Goal: Transaction & Acquisition: Purchase product/service

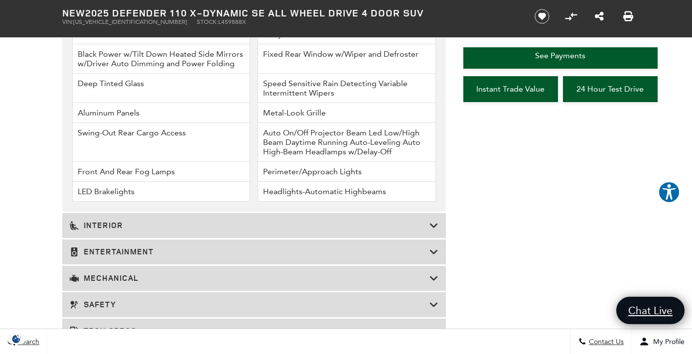
scroll to position [1589, 0]
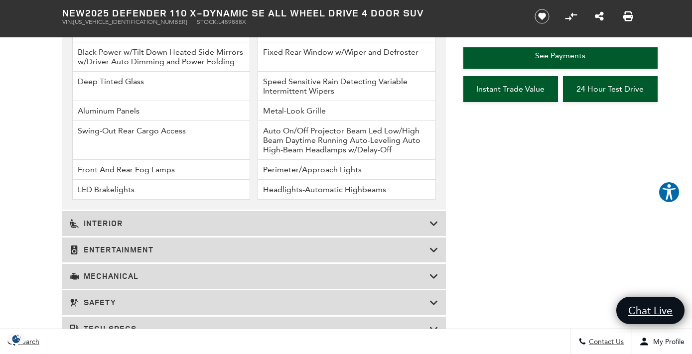
click at [351, 227] on h3 "Interior" at bounding box center [250, 224] width 360 height 10
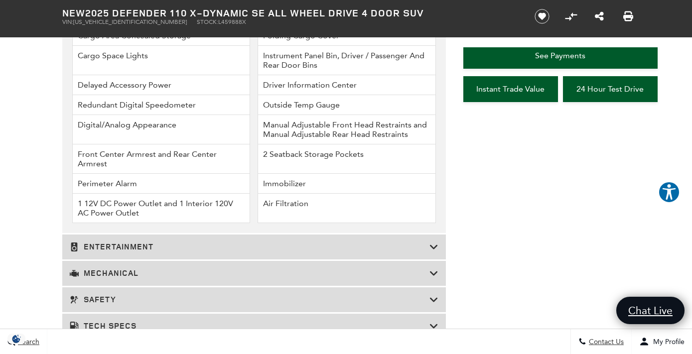
scroll to position [1850, 0]
click at [339, 243] on h3 "Entertainment" at bounding box center [250, 247] width 360 height 10
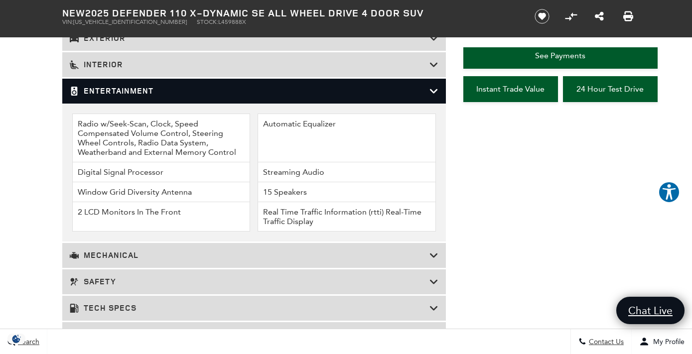
scroll to position [1456, 0]
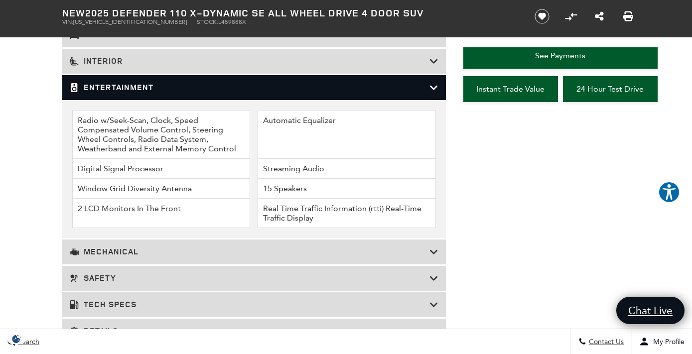
click at [339, 243] on div "Mechanical" at bounding box center [254, 252] width 384 height 25
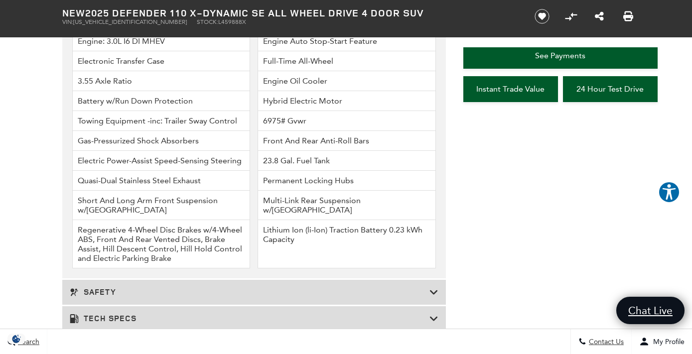
scroll to position [1563, 0]
click at [116, 296] on div "Safety" at bounding box center [254, 291] width 384 height 25
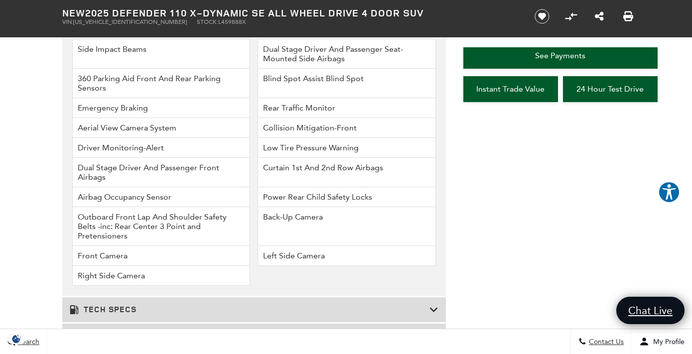
scroll to position [1599, 0]
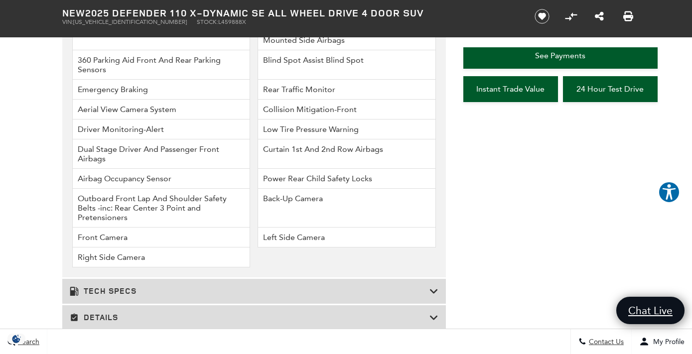
click at [97, 286] on h3 "Tech Specs" at bounding box center [250, 291] width 360 height 10
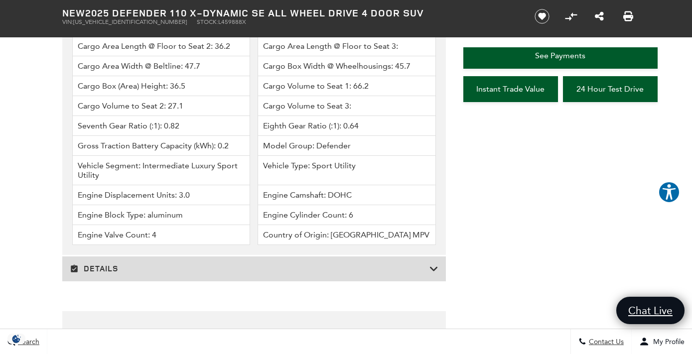
scroll to position [2476, 0]
click at [109, 263] on h3 "Details" at bounding box center [250, 268] width 360 height 10
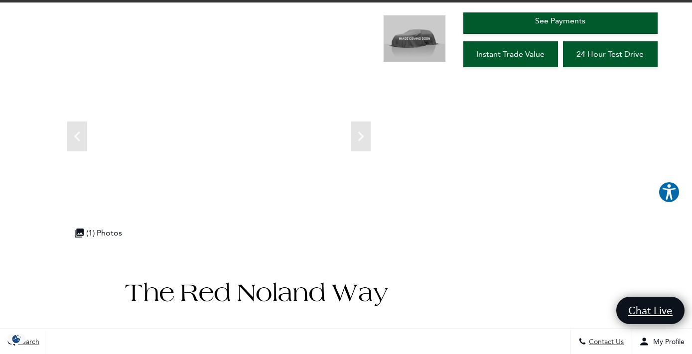
scroll to position [0, 0]
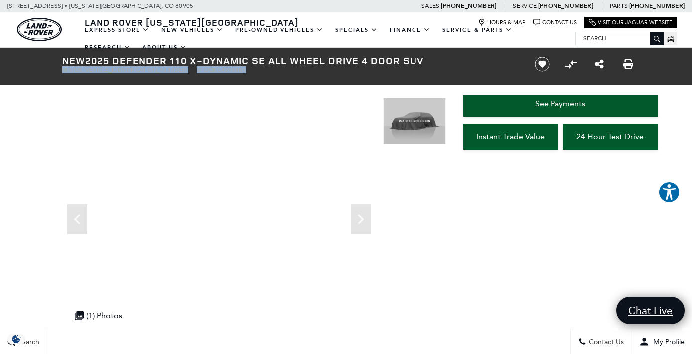
drag, startPoint x: 192, startPoint y: 70, endPoint x: 63, endPoint y: 71, distance: 129.5
click at [63, 71] on ul "VIN: SALE27EU2S2459888 Stock: L459888X" at bounding box center [290, 69] width 456 height 7
copy ul "VIN: SALE27EU2S2459888 Stock: L459888X"
click at [575, 19] on link "Chat Bubble Icon Contact Us" at bounding box center [555, 22] width 44 height 7
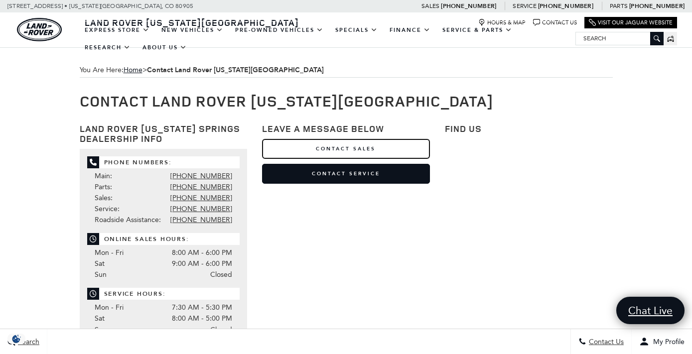
click at [347, 153] on link "Contact Sales" at bounding box center [346, 149] width 168 height 20
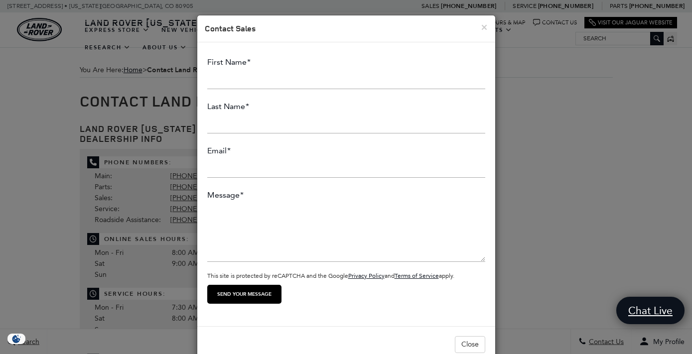
click at [243, 74] on input "First Name *" at bounding box center [346, 79] width 278 height 20
type input "Heather"
type input "Dunn"
type input "heather.dunn21@yahoo.com"
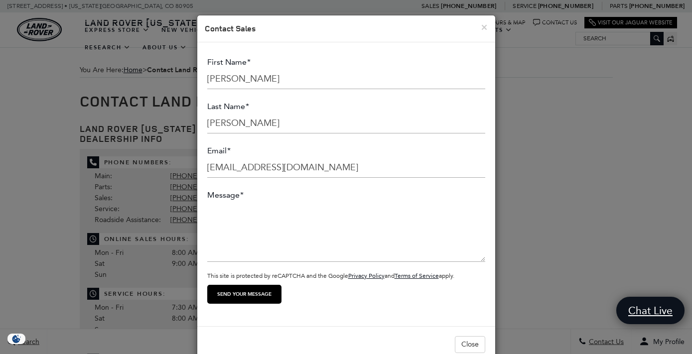
click at [256, 229] on textarea "Message *" at bounding box center [346, 232] width 278 height 60
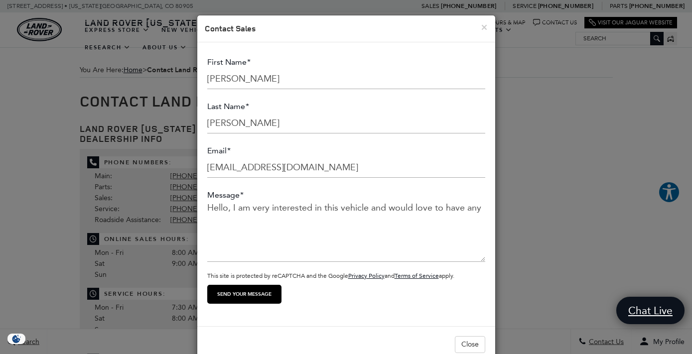
click at [252, 210] on textarea "Hello, I am very interested in this vehicle and would love to have any" at bounding box center [346, 232] width 278 height 60
click at [325, 220] on textarea "Hello, I am located in Denver and I am very interested in this vehicle and woul…" at bounding box center [346, 232] width 278 height 60
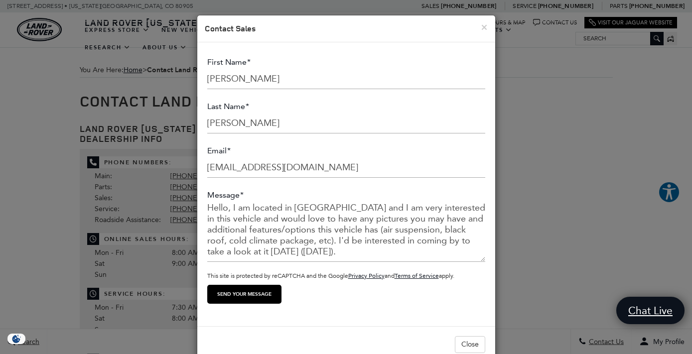
click at [481, 210] on textarea "Hello, I am located in Denver and I am very interested in this vehicle and woul…" at bounding box center [346, 232] width 278 height 60
paste textarea "VIN: SALE27EU2S2459888 Stock: L459888X"
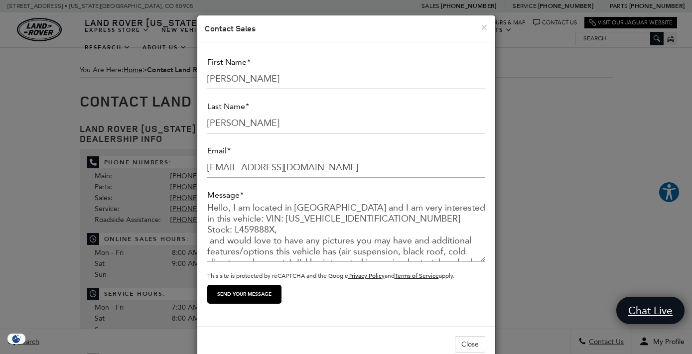
click at [484, 209] on textarea "Hello, I am located in Denver and I am very interested in this vehicle: VIN: SA…" at bounding box center [346, 232] width 278 height 60
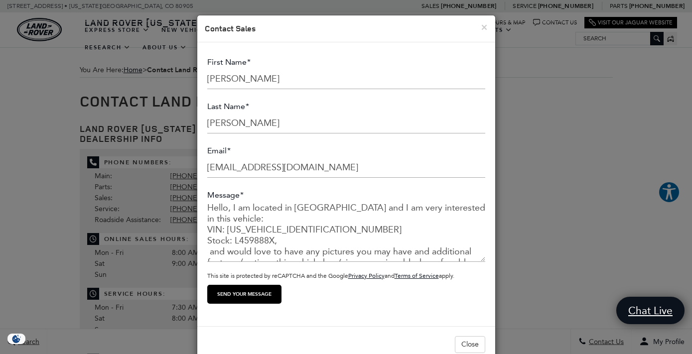
click at [284, 232] on textarea "Hello, I am located in Denver and I am very interested in this vehicle: VIN: SA…" at bounding box center [346, 232] width 278 height 60
click at [212, 241] on textarea "Hello, I am located in Denver and I am very interested in this vehicle: VIN: SA…" at bounding box center [346, 232] width 278 height 60
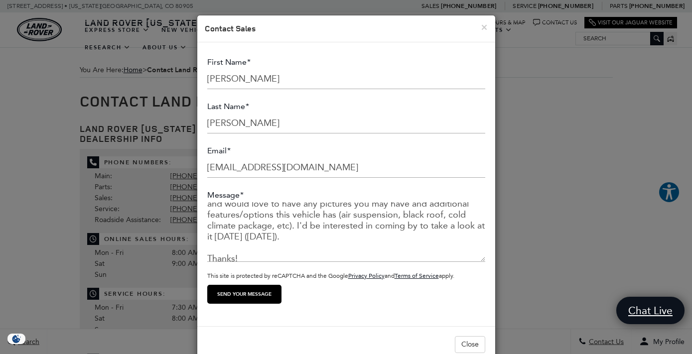
scroll to position [44, 0]
click at [222, 238] on textarea "Hello, I am located in Denver and I am very interested in this vehicle: VIN: SA…" at bounding box center [346, 232] width 278 height 60
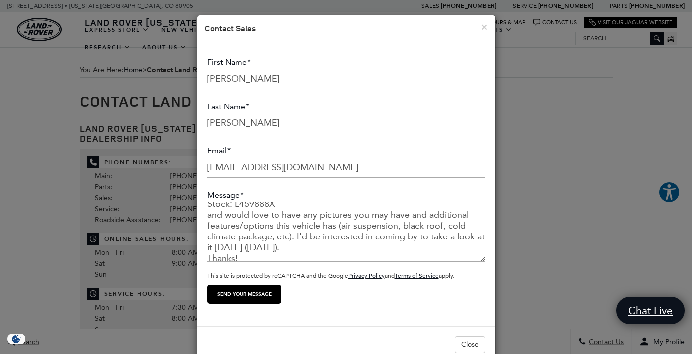
scroll to position [1, 0]
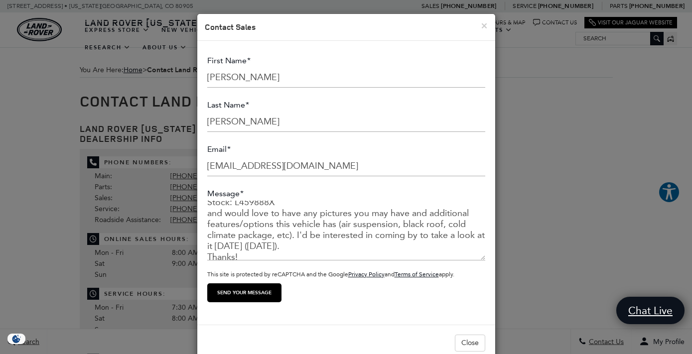
type textarea "Hello, I am located in Denver and I am very interested in this vehicle: VIN: SA…"
click at [251, 289] on input "Send your message" at bounding box center [244, 292] width 74 height 19
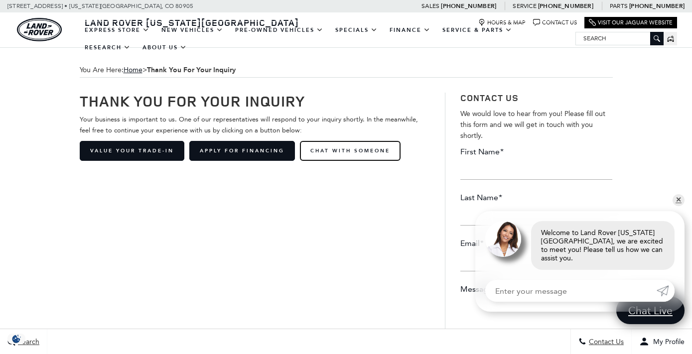
click at [368, 154] on link "Chat with Someone" at bounding box center [350, 151] width 101 height 20
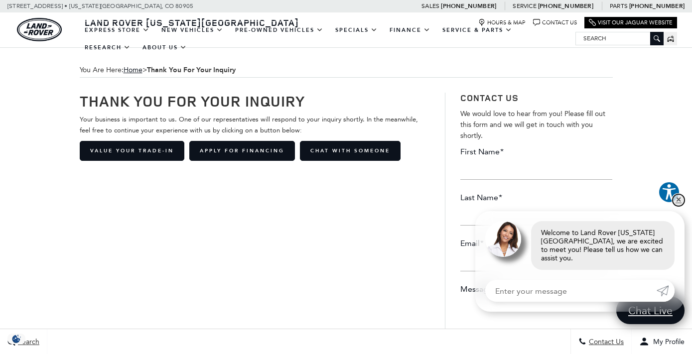
click at [679, 206] on link "✕" at bounding box center [679, 200] width 12 height 12
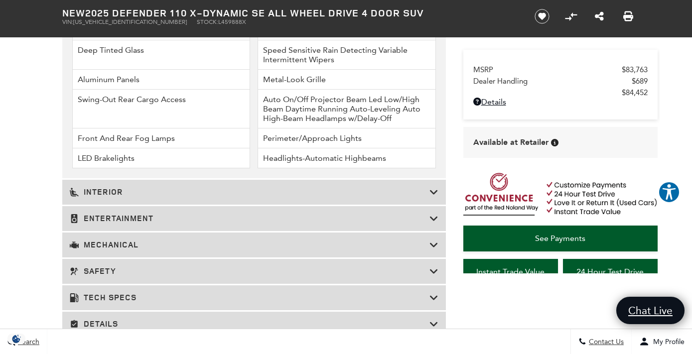
scroll to position [1636, 0]
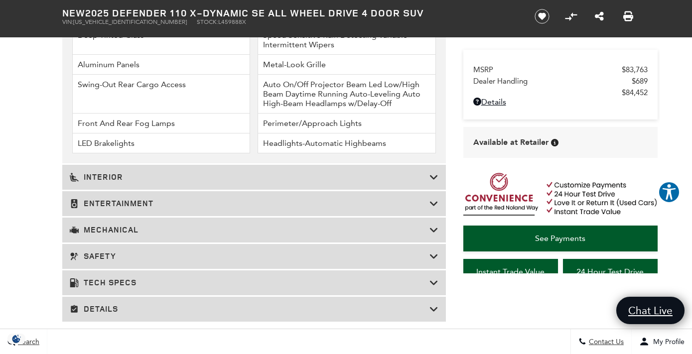
click at [109, 184] on div "Interior" at bounding box center [254, 177] width 384 height 25
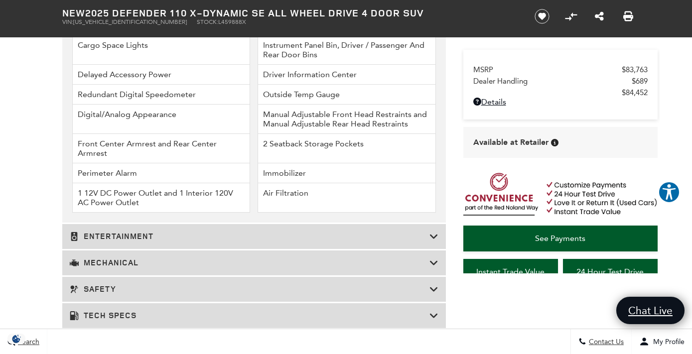
scroll to position [1877, 0]
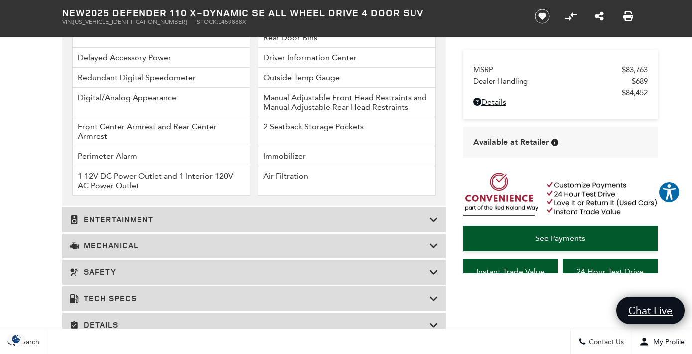
click at [120, 219] on h3 "Entertainment" at bounding box center [250, 220] width 360 height 10
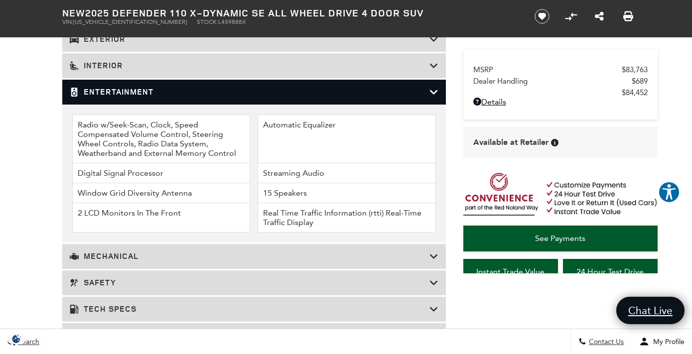
scroll to position [1454, 0]
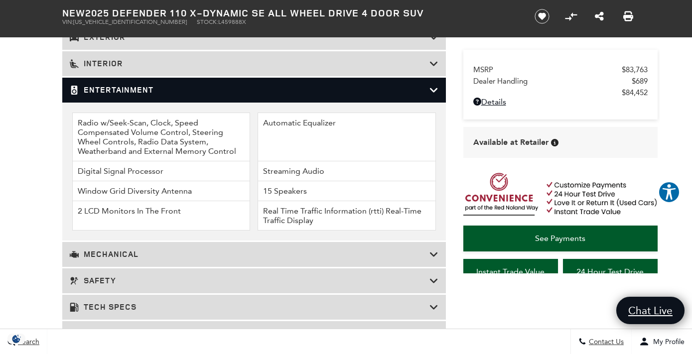
click at [123, 259] on h3 "Mechanical" at bounding box center [250, 255] width 360 height 10
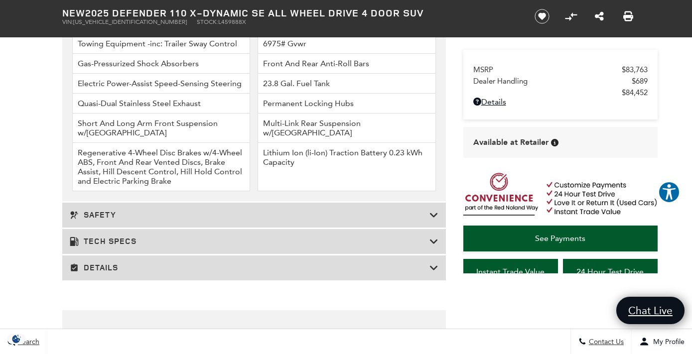
scroll to position [1641, 0]
click at [82, 218] on h3 "Safety" at bounding box center [250, 214] width 360 height 10
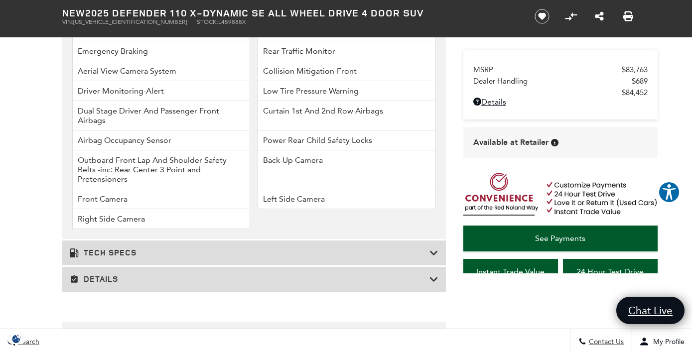
scroll to position [1639, 0]
click at [97, 247] on h3 "Tech Specs" at bounding box center [250, 252] width 360 height 10
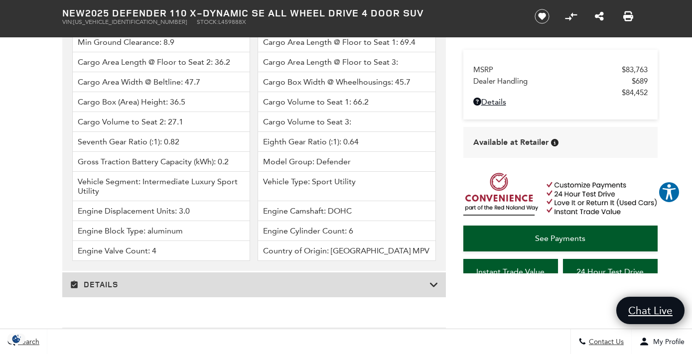
scroll to position [2462, 0]
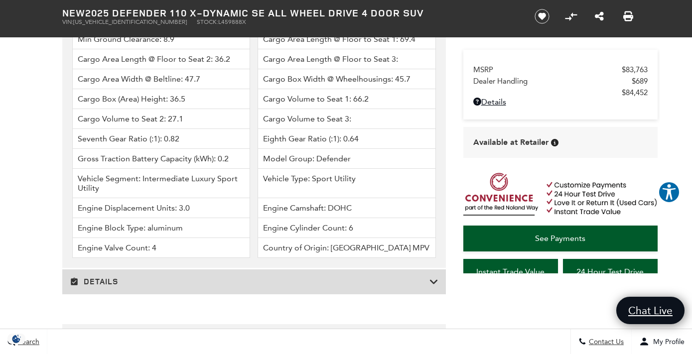
click at [154, 277] on div "Details" at bounding box center [254, 282] width 384 height 25
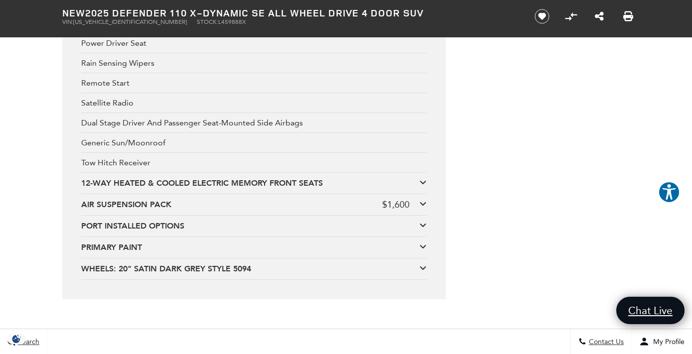
scroll to position [3247, 0]
click at [424, 184] on icon at bounding box center [422, 182] width 7 height 8
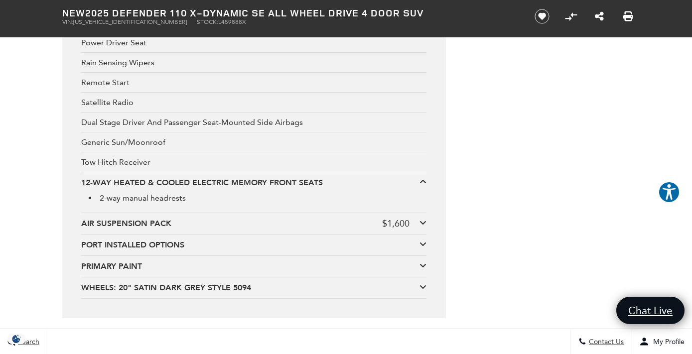
click at [420, 222] on icon at bounding box center [422, 223] width 7 height 8
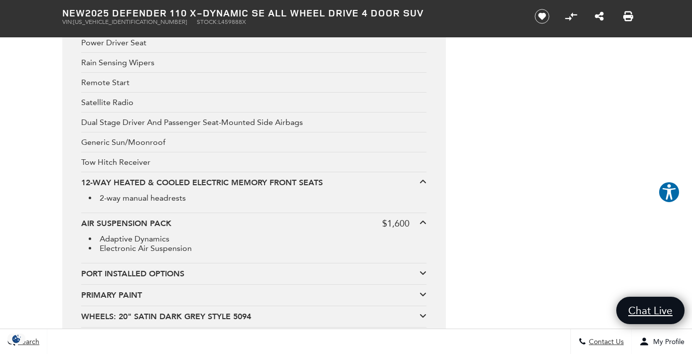
click at [423, 271] on icon at bounding box center [422, 273] width 7 height 8
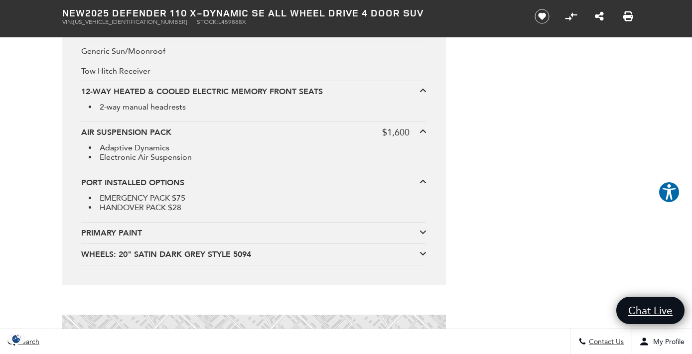
scroll to position [3339, 0]
click at [425, 233] on icon at bounding box center [422, 231] width 7 height 8
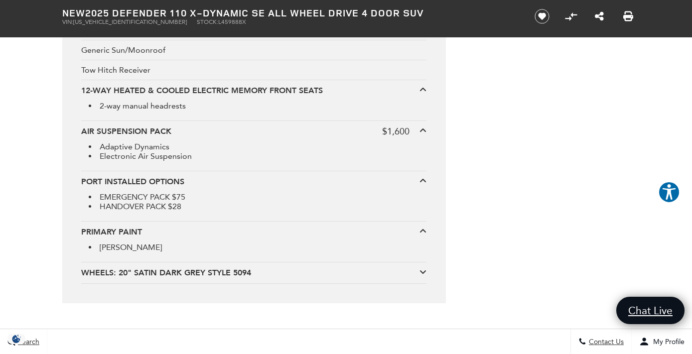
click at [423, 269] on icon at bounding box center [422, 272] width 7 height 8
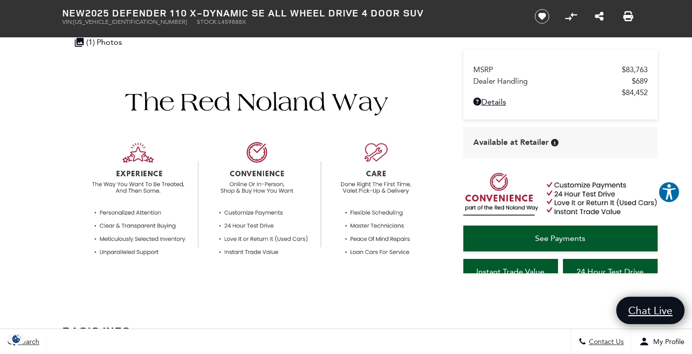
scroll to position [0, 0]
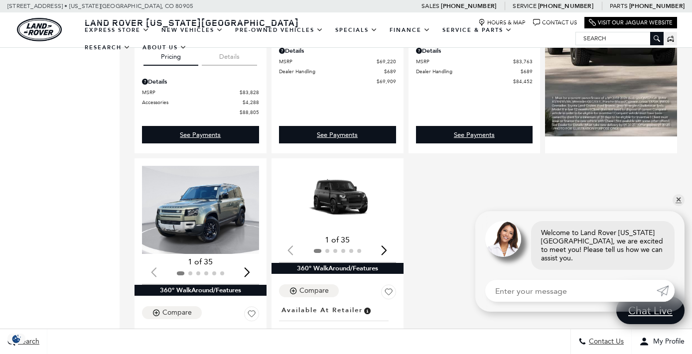
scroll to position [782, 0]
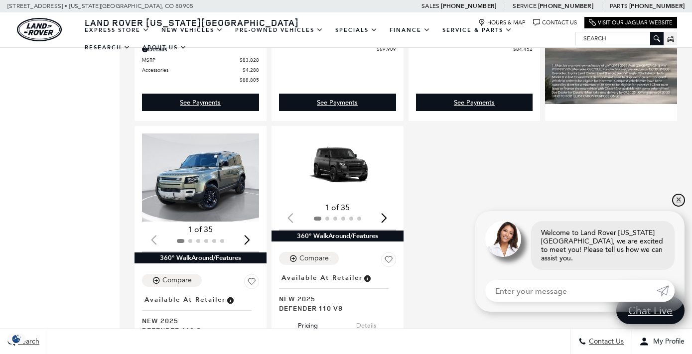
click at [680, 206] on link "✕" at bounding box center [679, 200] width 12 height 12
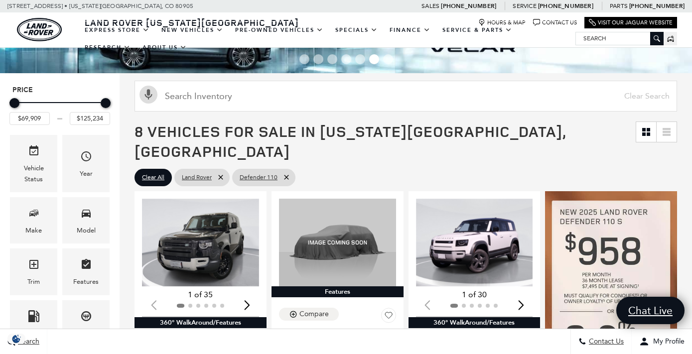
scroll to position [47, 0]
